Goal: Transaction & Acquisition: Purchase product/service

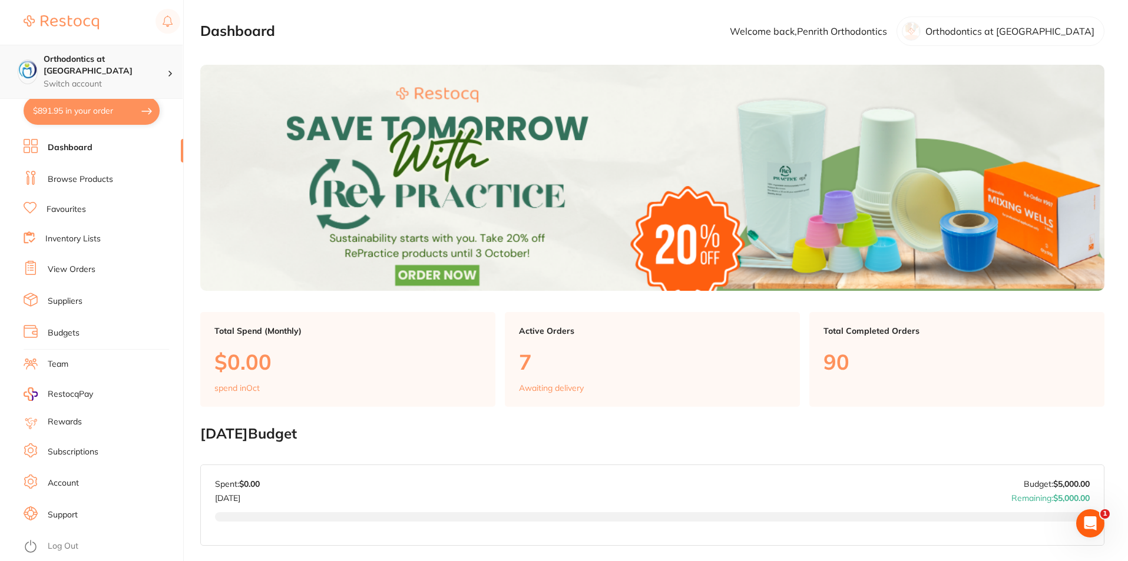
click at [101, 78] on p "Switch account" at bounding box center [106, 84] width 124 height 12
click at [133, 56] on h4 "Orthodontics at [GEOGRAPHIC_DATA]" at bounding box center [106, 65] width 124 height 23
click at [105, 113] on button "$891.95 in your order" at bounding box center [92, 111] width 136 height 28
checkbox input "true"
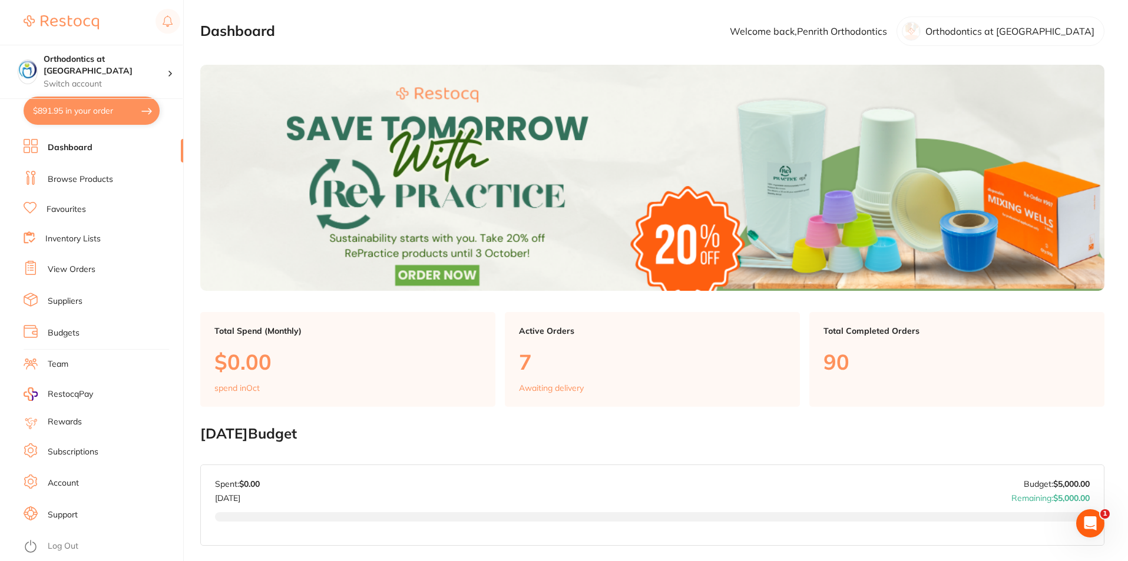
checkbox input "true"
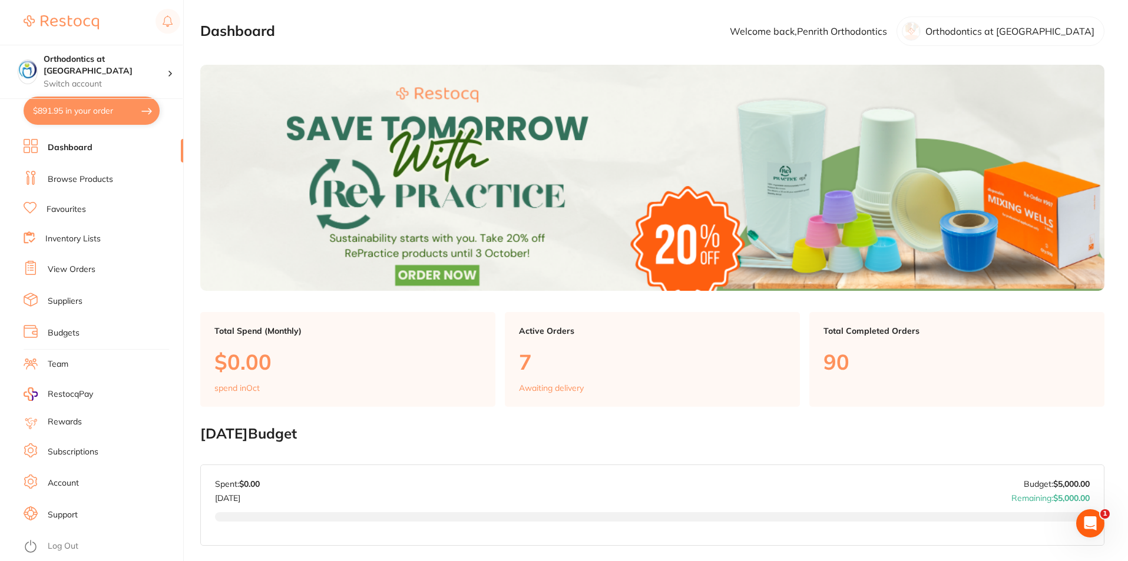
checkbox input "true"
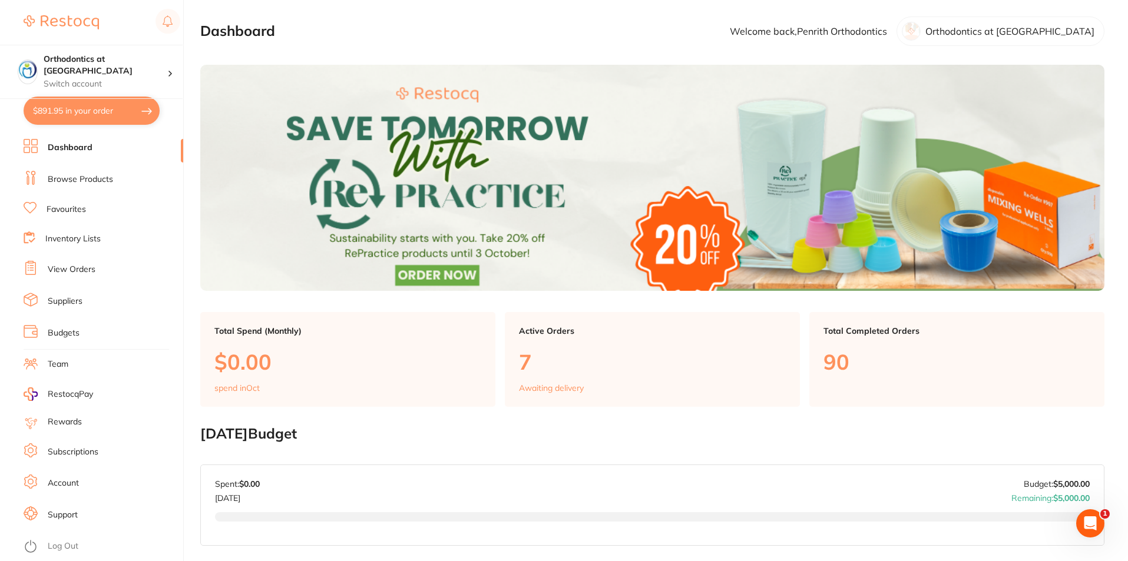
checkbox input "true"
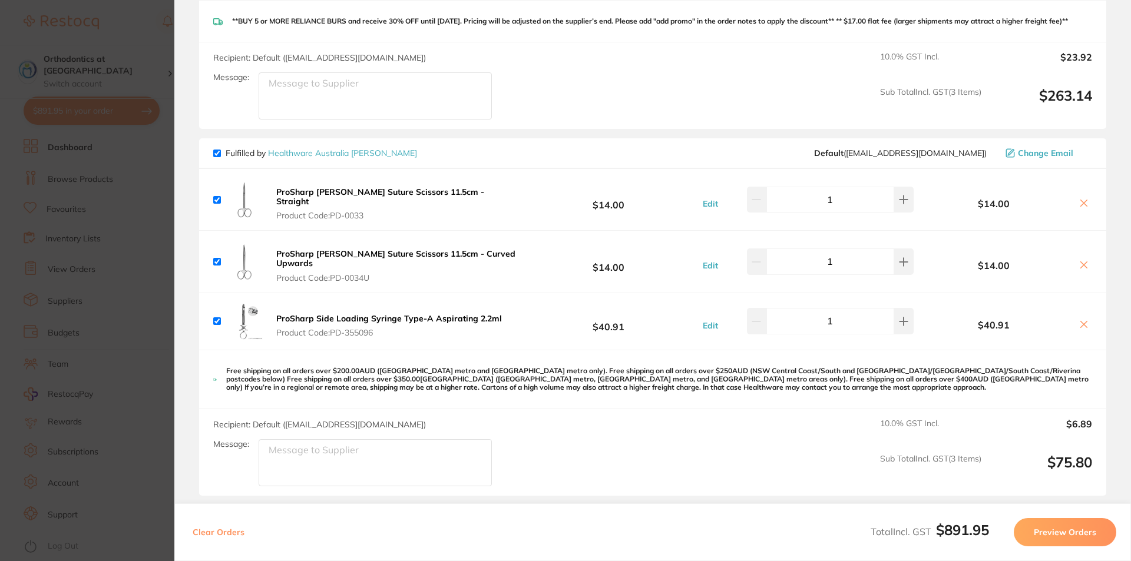
scroll to position [1030, 0]
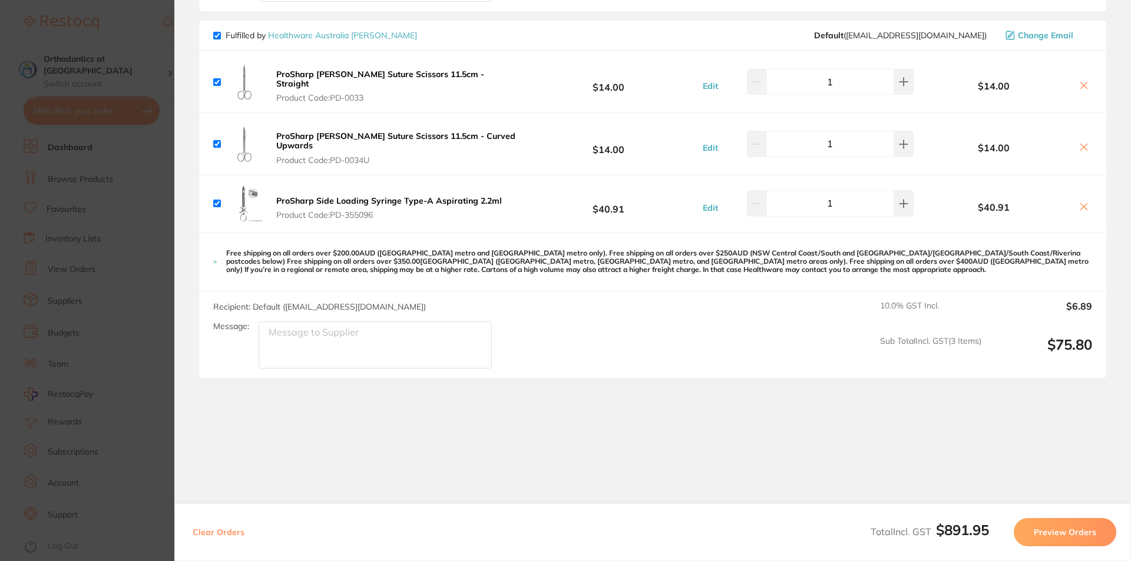
drag, startPoint x: 1081, startPoint y: 197, endPoint x: 1081, endPoint y: 187, distance: 9.4
click at [1081, 202] on icon at bounding box center [1083, 206] width 9 height 9
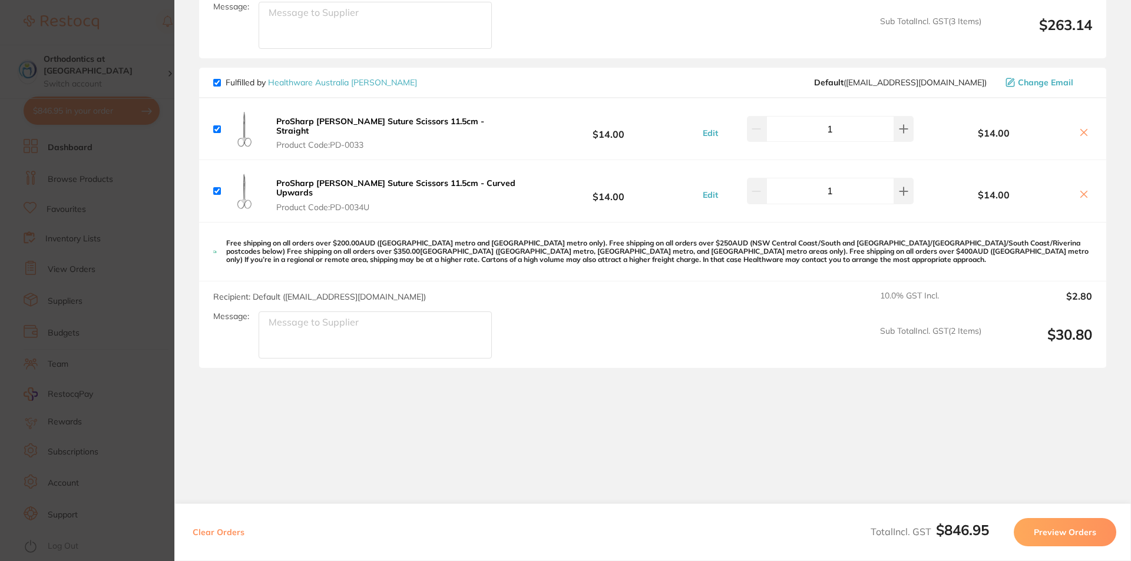
scroll to position [973, 0]
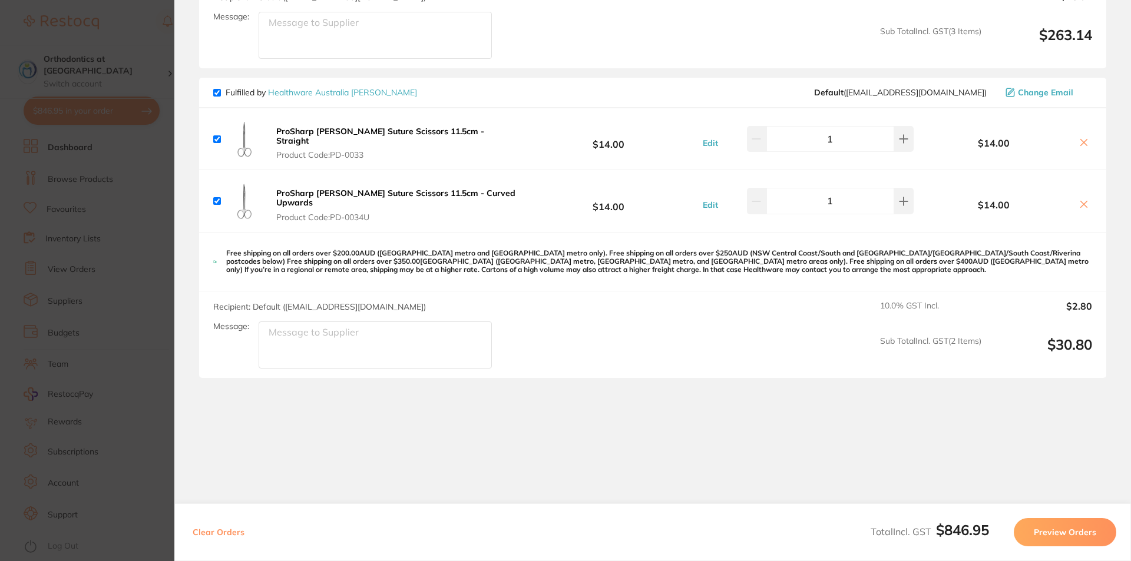
click at [1083, 200] on icon at bounding box center [1083, 204] width 9 height 9
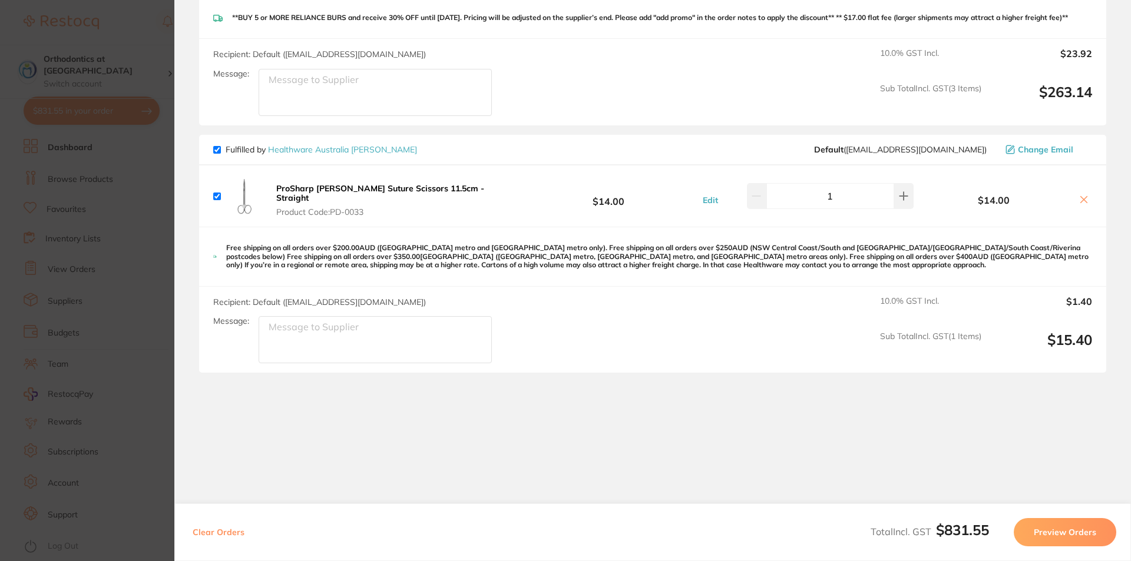
click at [1081, 198] on icon at bounding box center [1083, 199] width 9 height 9
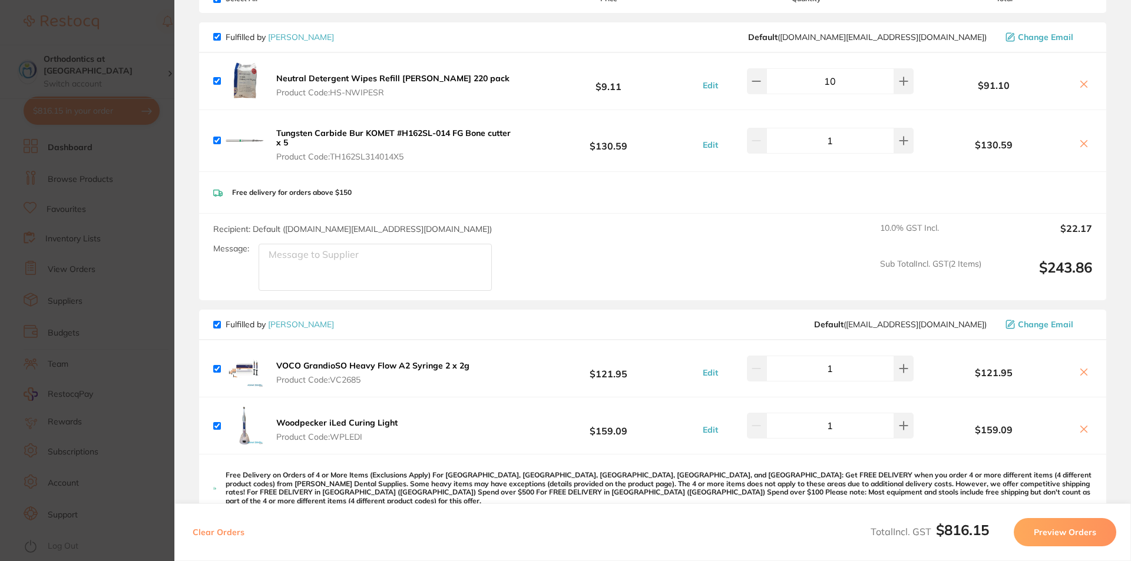
scroll to position [0, 0]
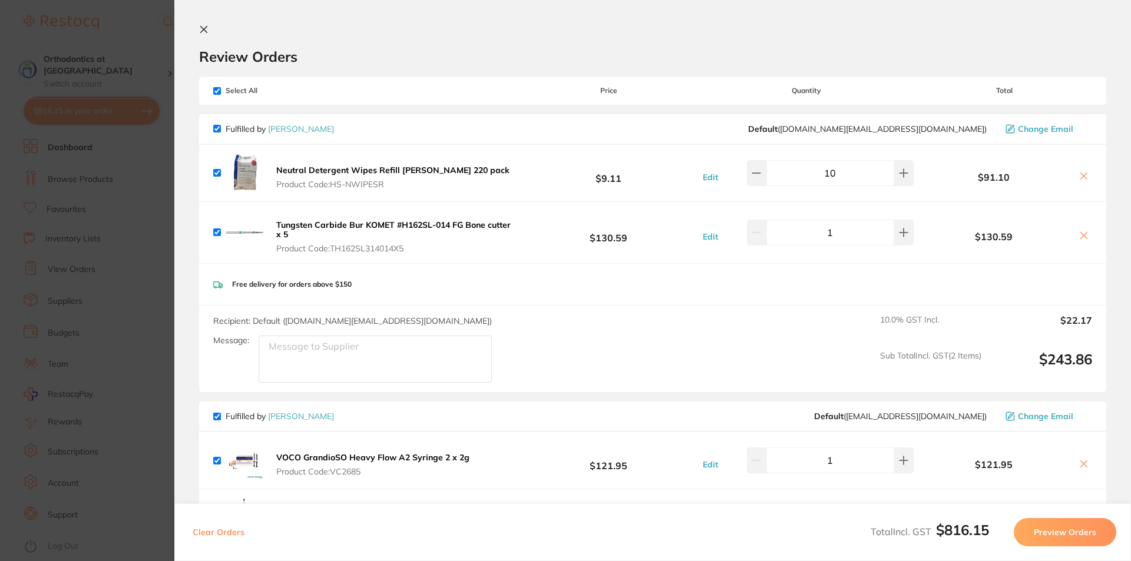
click at [1081, 234] on icon at bounding box center [1084, 236] width 6 height 6
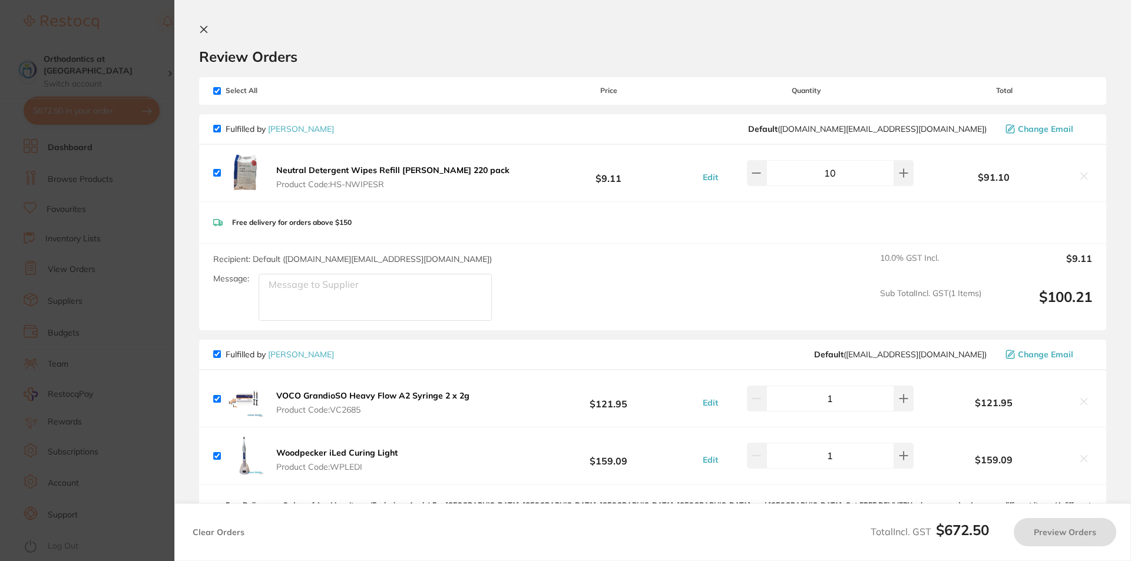
click at [1079, 176] on icon at bounding box center [1083, 175] width 9 height 9
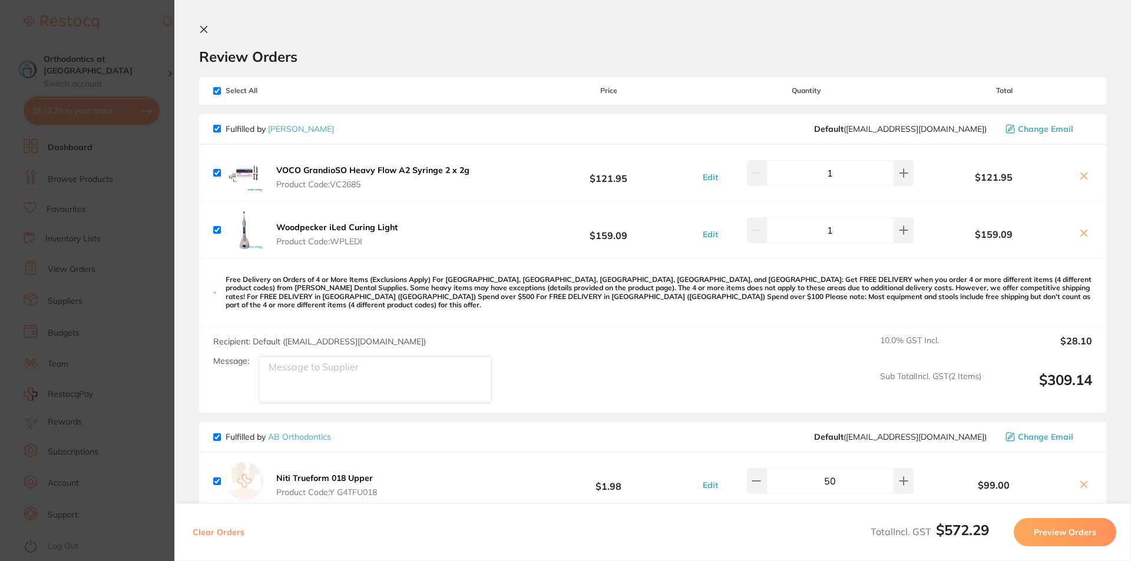
click at [1079, 231] on icon at bounding box center [1083, 233] width 9 height 9
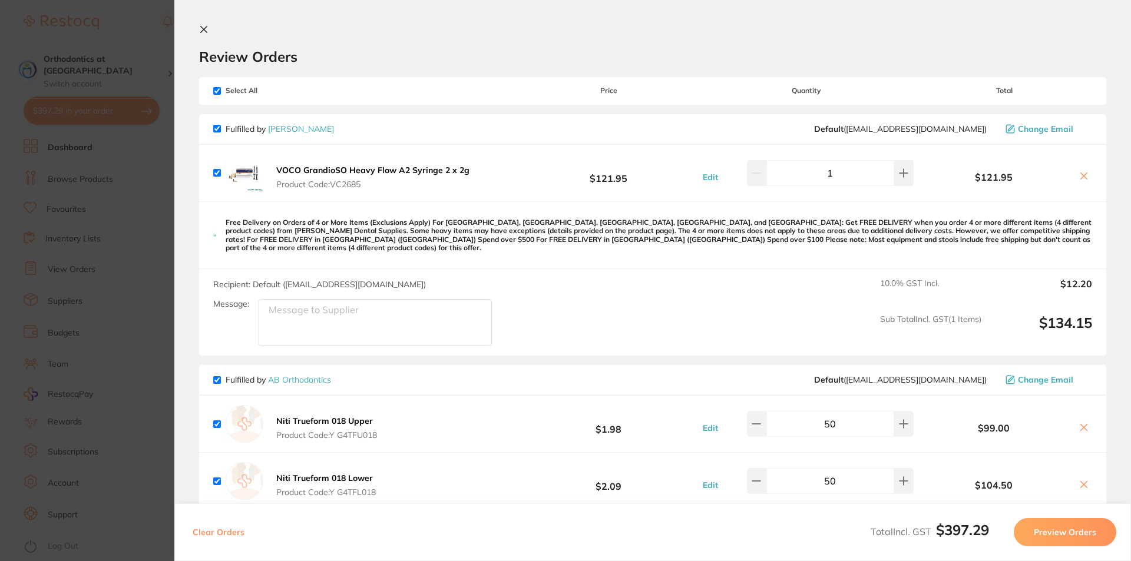
click at [1083, 177] on icon at bounding box center [1083, 175] width 9 height 9
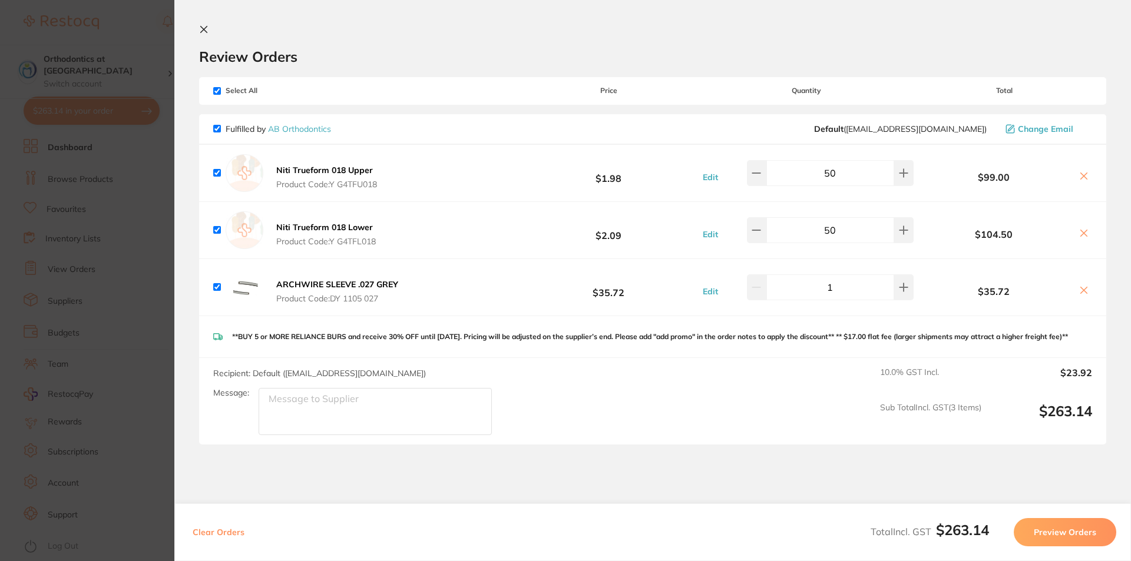
click at [1077, 286] on button at bounding box center [1084, 291] width 16 height 12
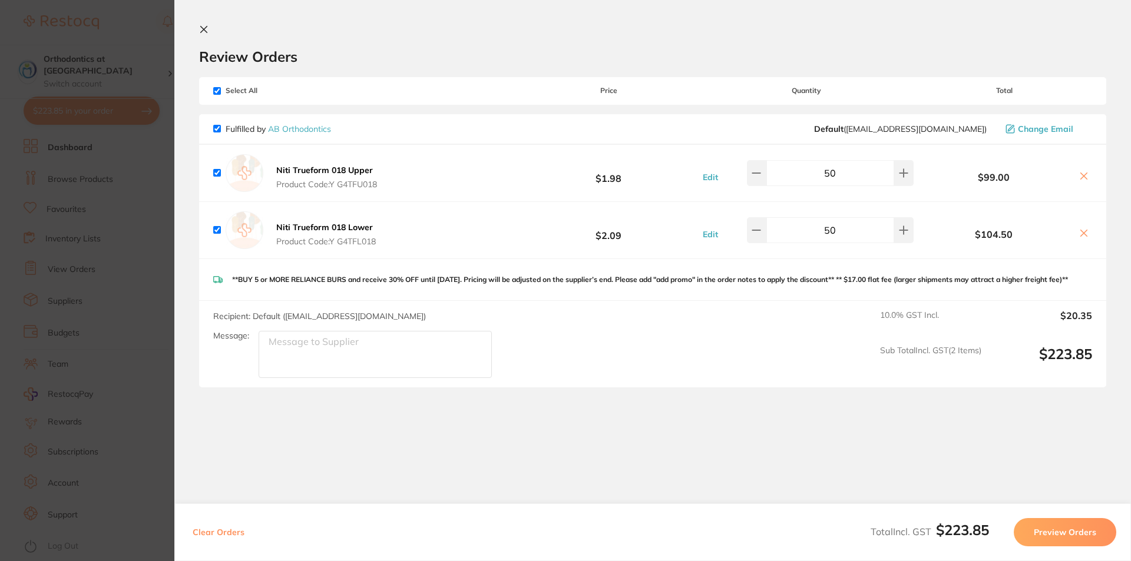
click at [1080, 230] on icon at bounding box center [1083, 233] width 9 height 9
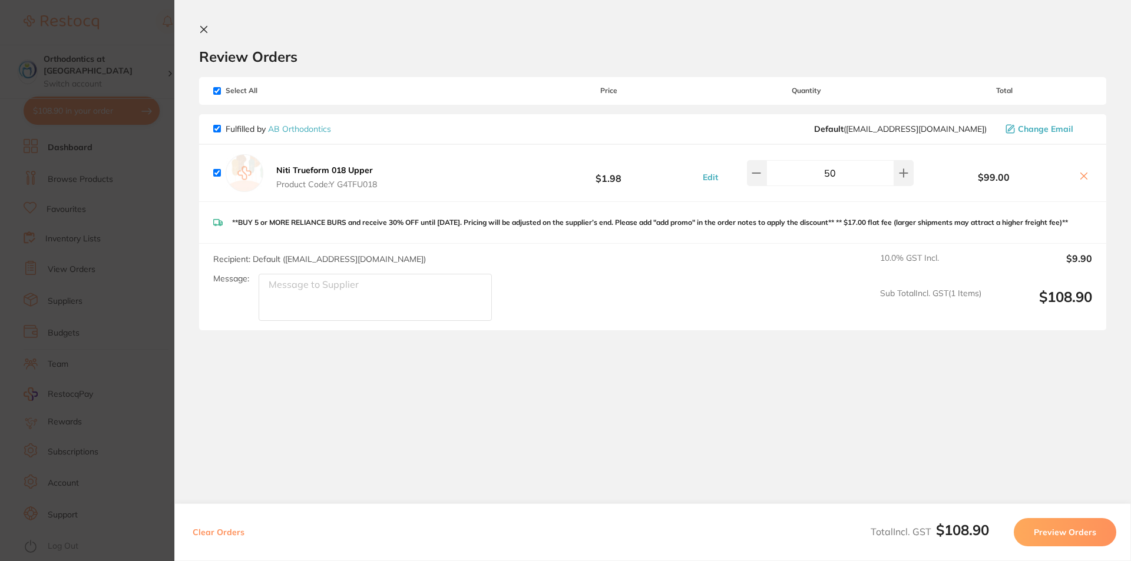
click at [1079, 175] on icon at bounding box center [1083, 175] width 9 height 9
checkbox input "false"
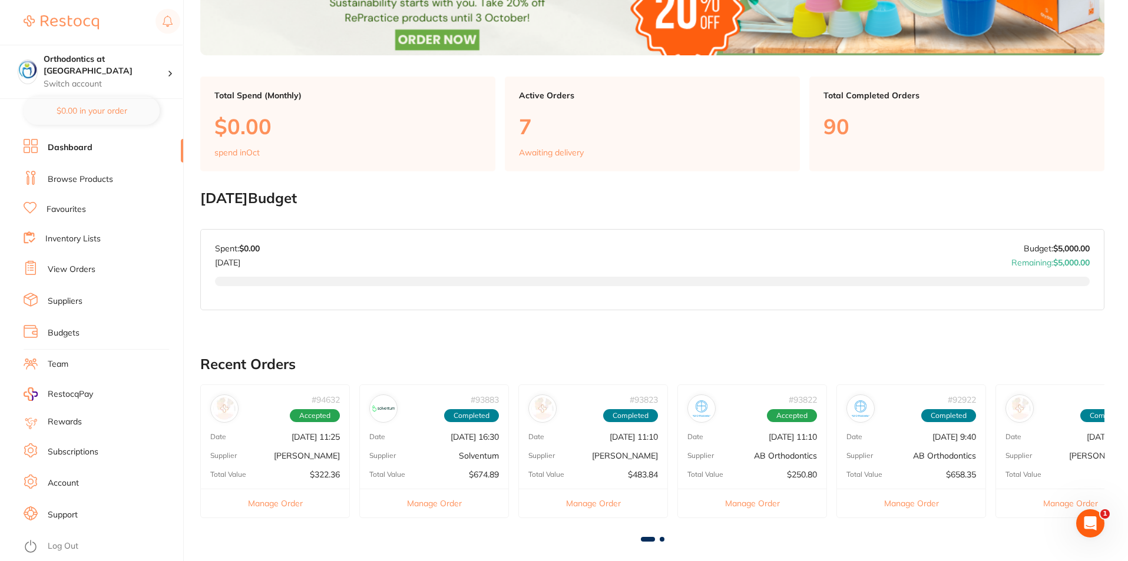
click at [70, 301] on link "Suppliers" at bounding box center [65, 302] width 35 height 12
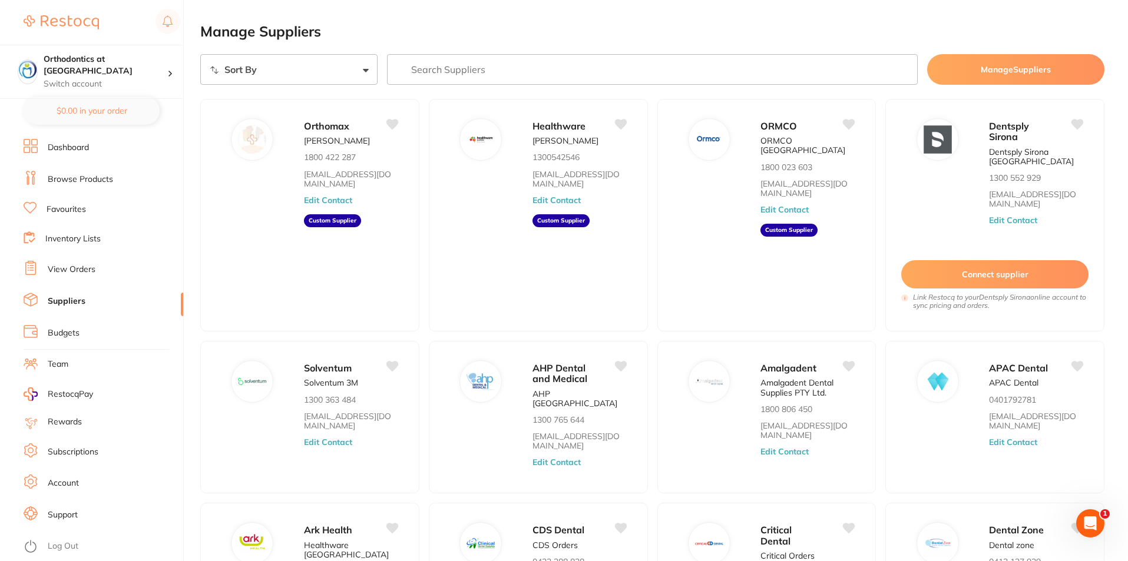
click at [72, 210] on link "Favourites" at bounding box center [66, 210] width 39 height 12
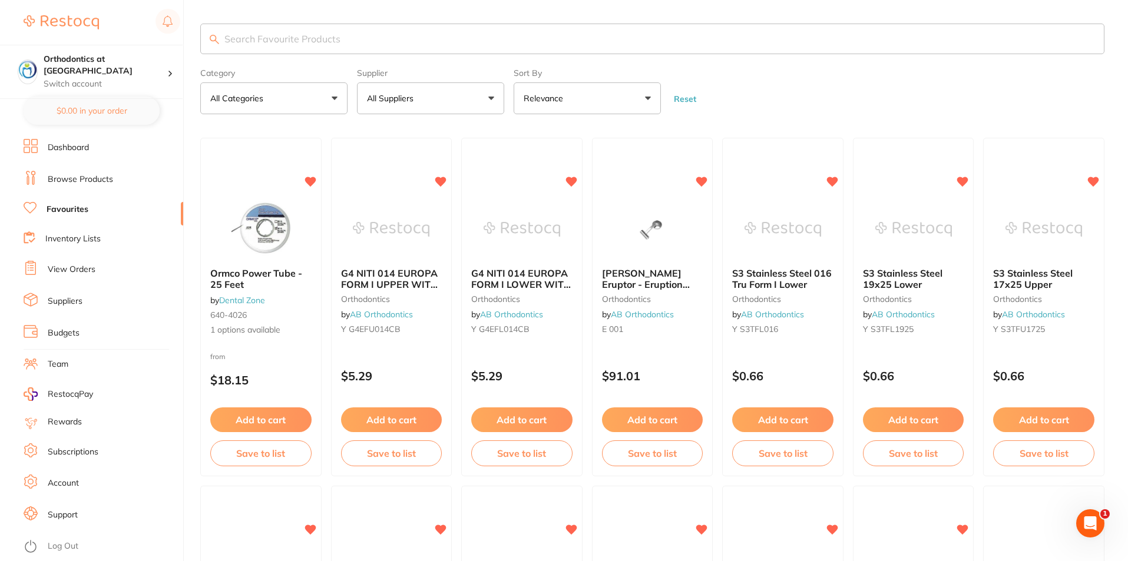
click at [492, 96] on button "All Suppliers" at bounding box center [430, 98] width 147 height 32
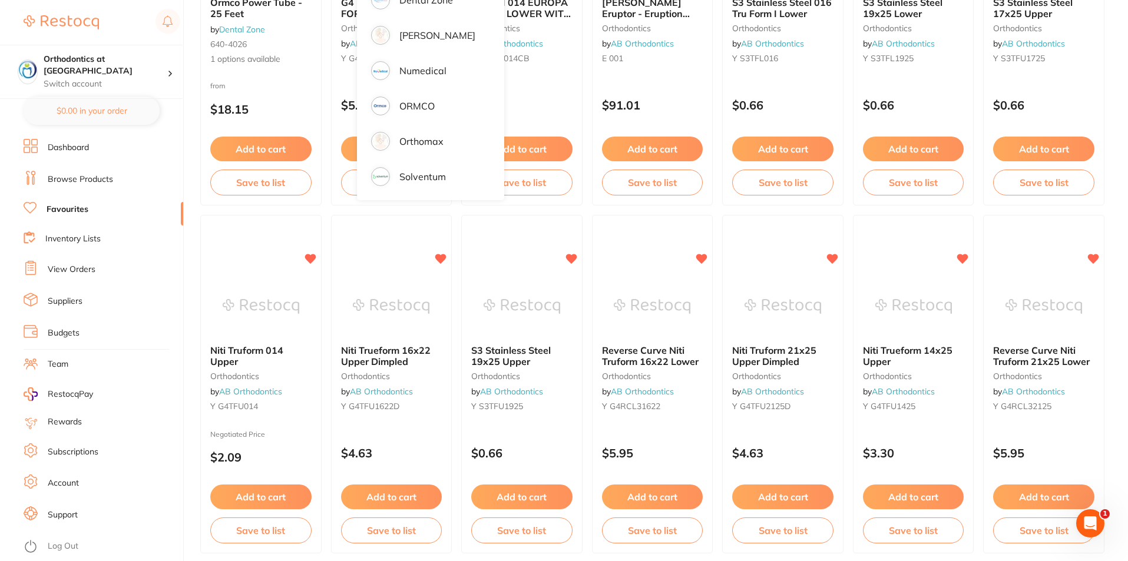
scroll to position [295, 0]
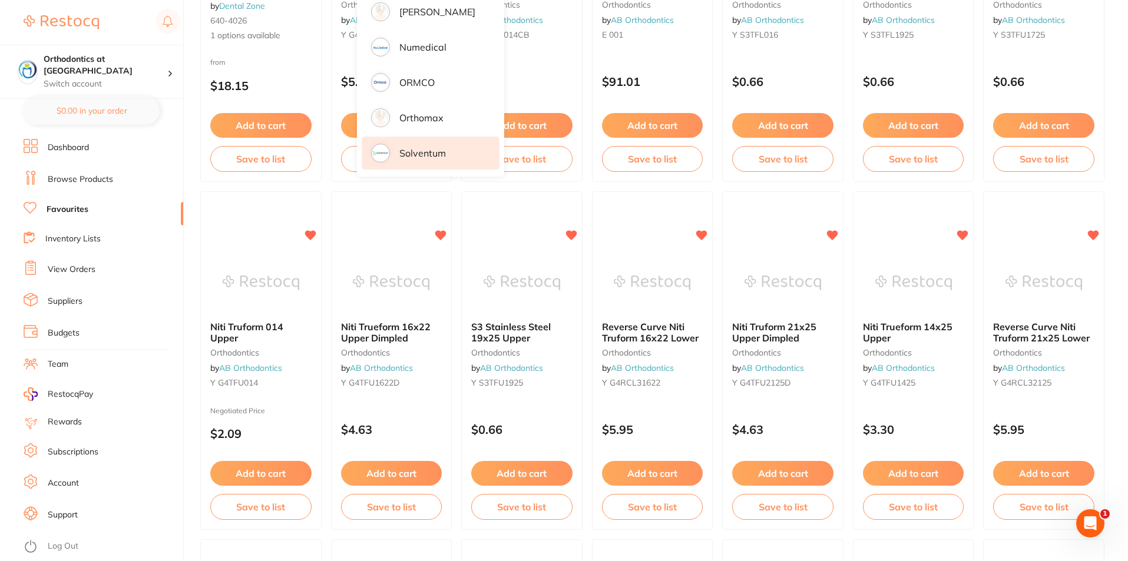
click at [419, 151] on p "Solventum" at bounding box center [422, 153] width 47 height 11
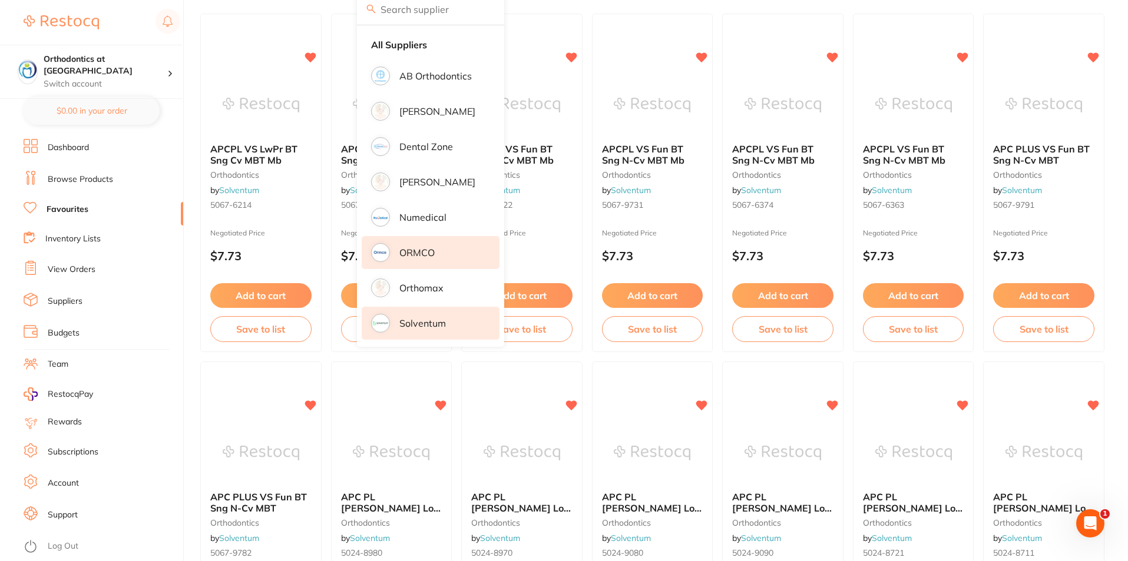
scroll to position [118, 0]
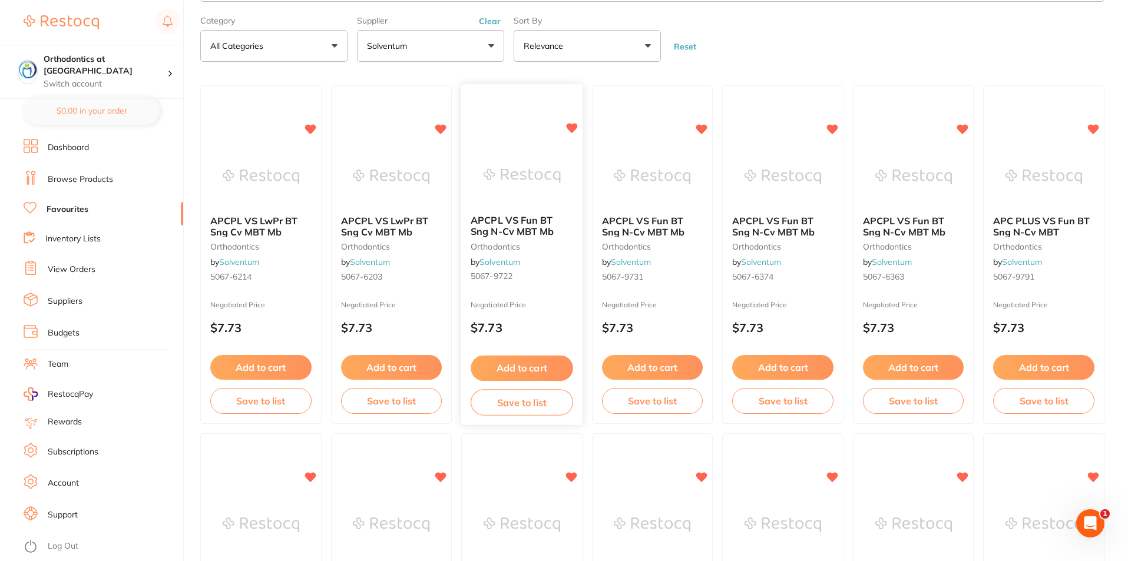
scroll to position [0, 0]
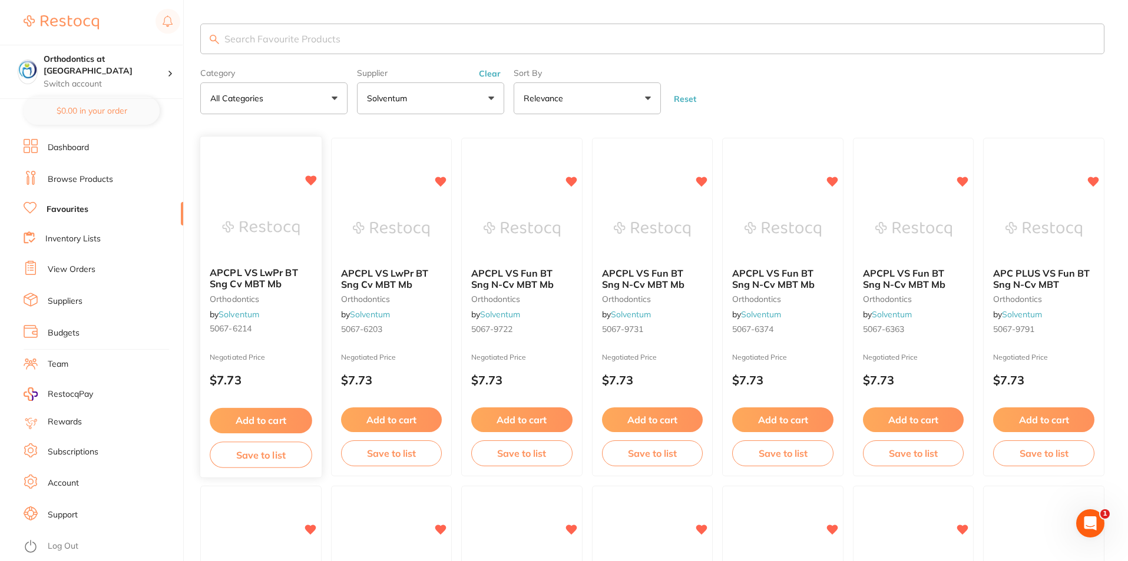
click at [262, 419] on button "Add to cart" at bounding box center [261, 420] width 102 height 25
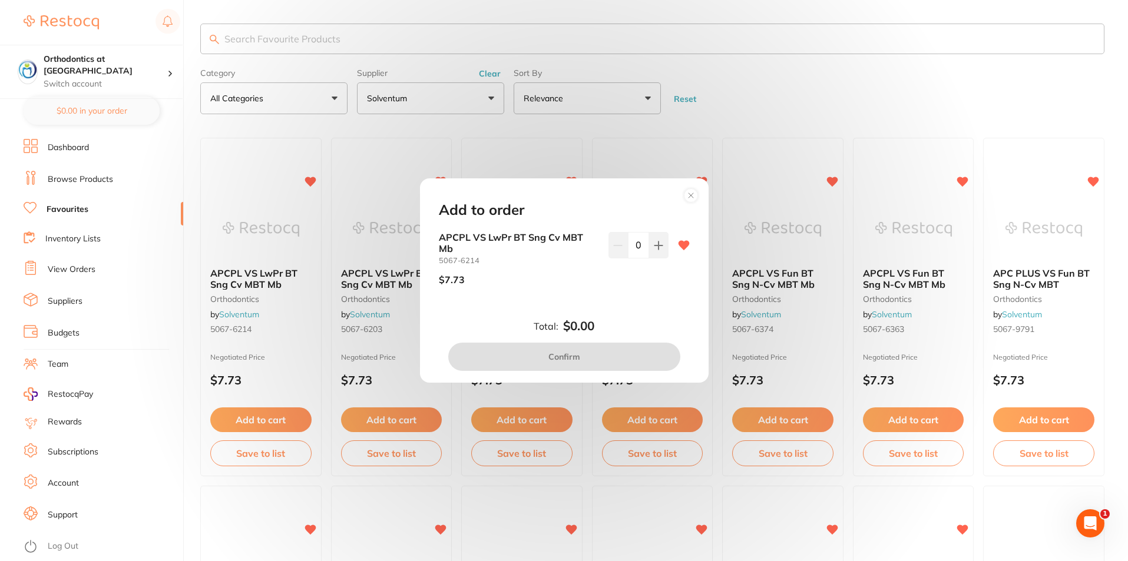
click at [749, 110] on div "Add to order APCPL VS LwPr BT Sng Cv MBT Mb 5067-6214 $7.73 0 Total: $0.00 Conf…" at bounding box center [564, 280] width 1128 height 561
